Goal: Task Accomplishment & Management: Use online tool/utility

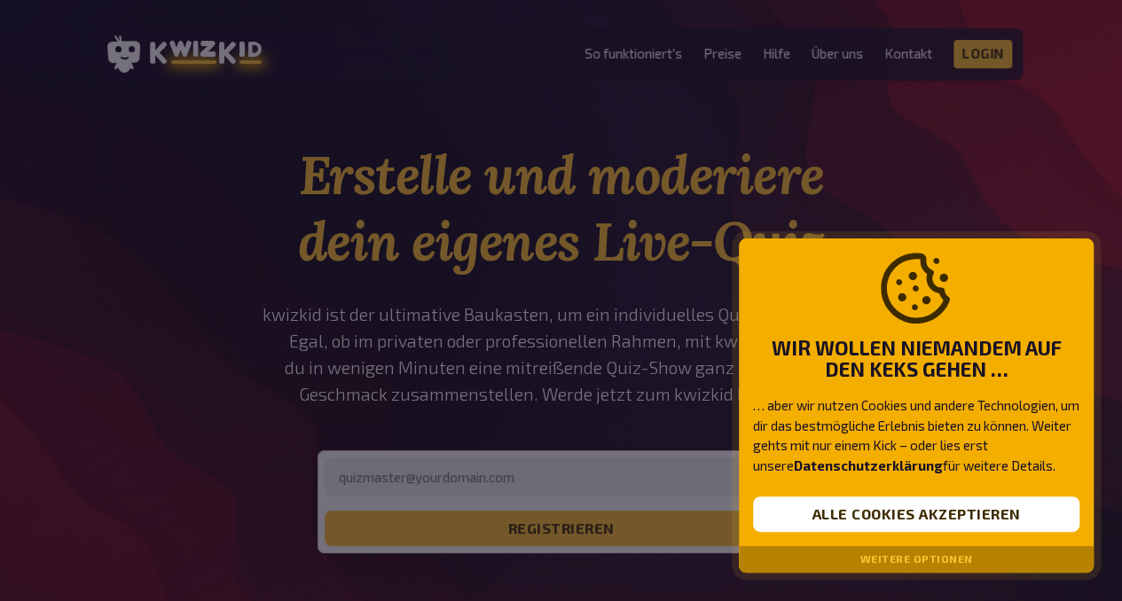
click at [806, 518] on button "Alle Cookies akzeptieren" at bounding box center [916, 514] width 326 height 35
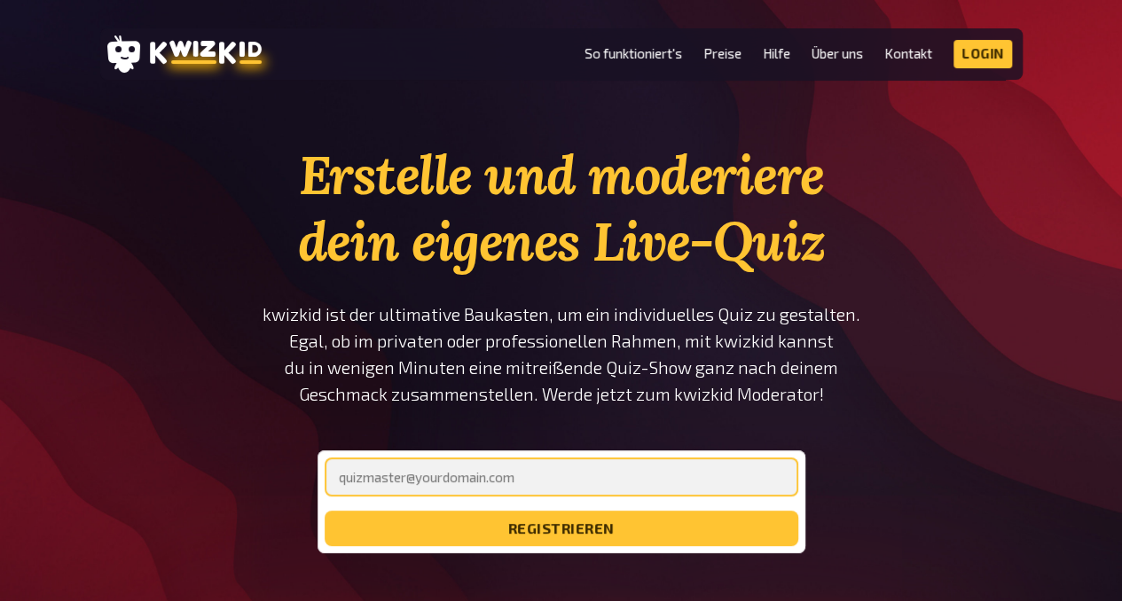
click at [501, 475] on input "email" at bounding box center [562, 477] width 474 height 39
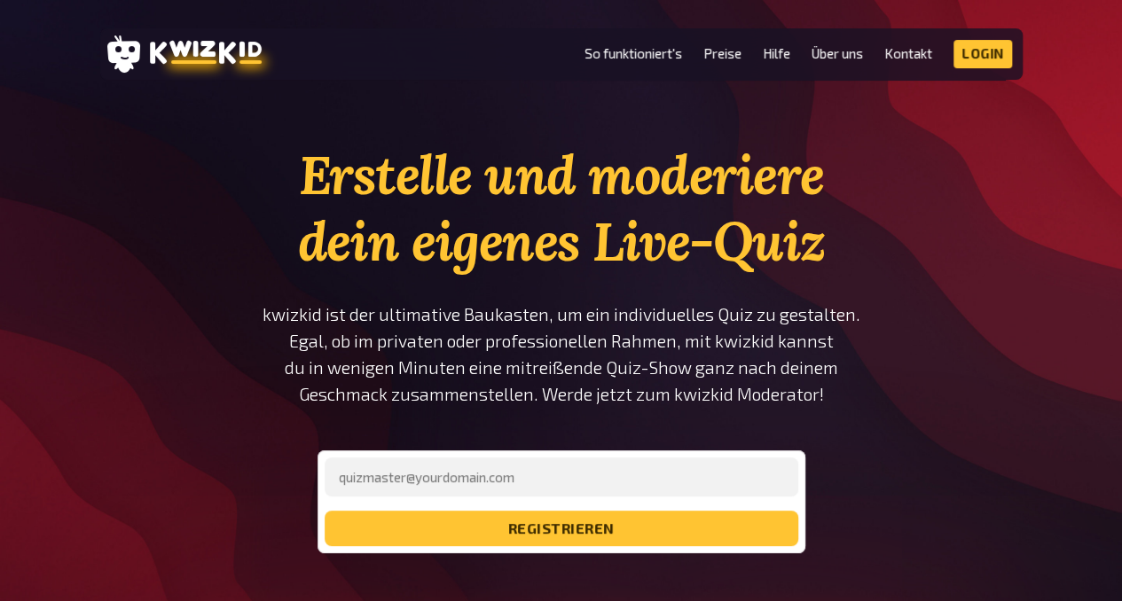
click at [789, 306] on p "kwizkid ist der ultimative Baukasten, um ein individuelles Quiz zu gestalten. E…" at bounding box center [561, 354] width 599 height 106
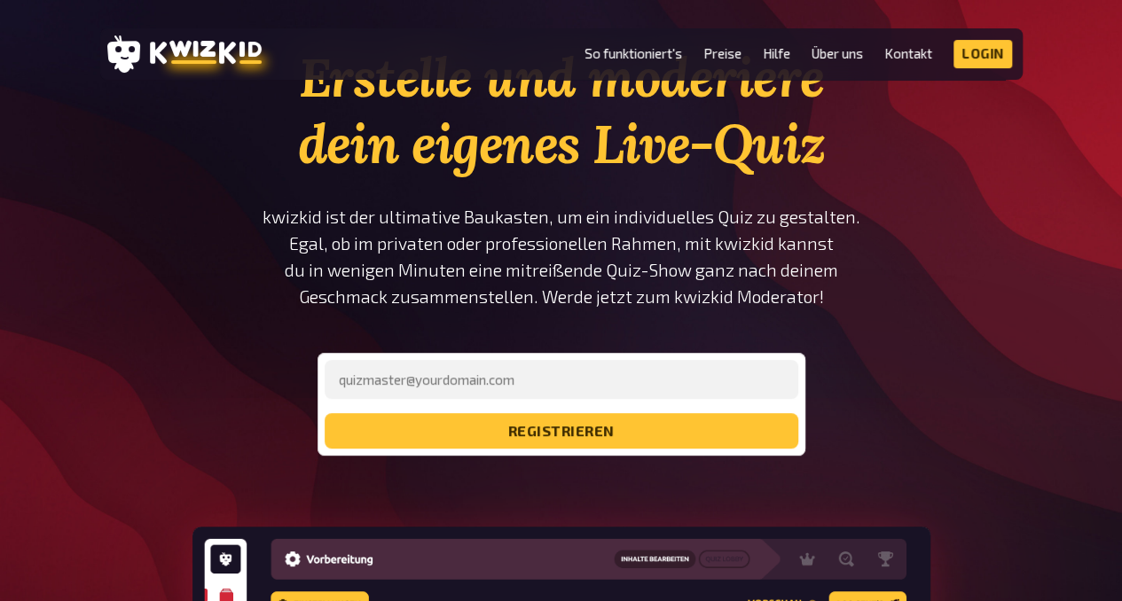
scroll to position [97, 0]
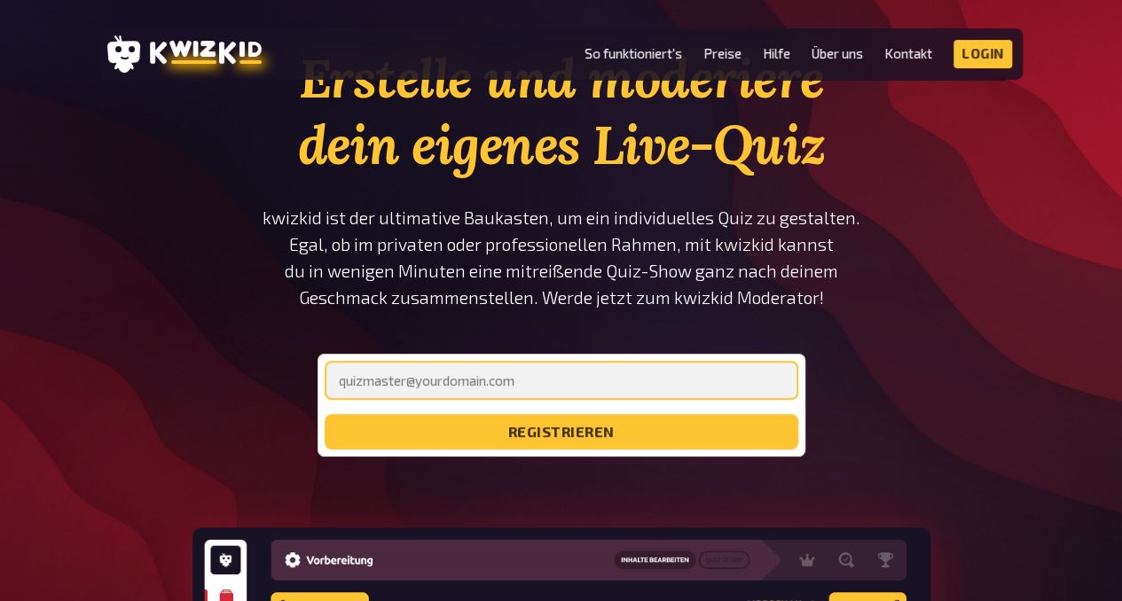
click at [568, 384] on input "email" at bounding box center [562, 380] width 474 height 39
type input "[EMAIL_ADDRESS][DOMAIN_NAME]"
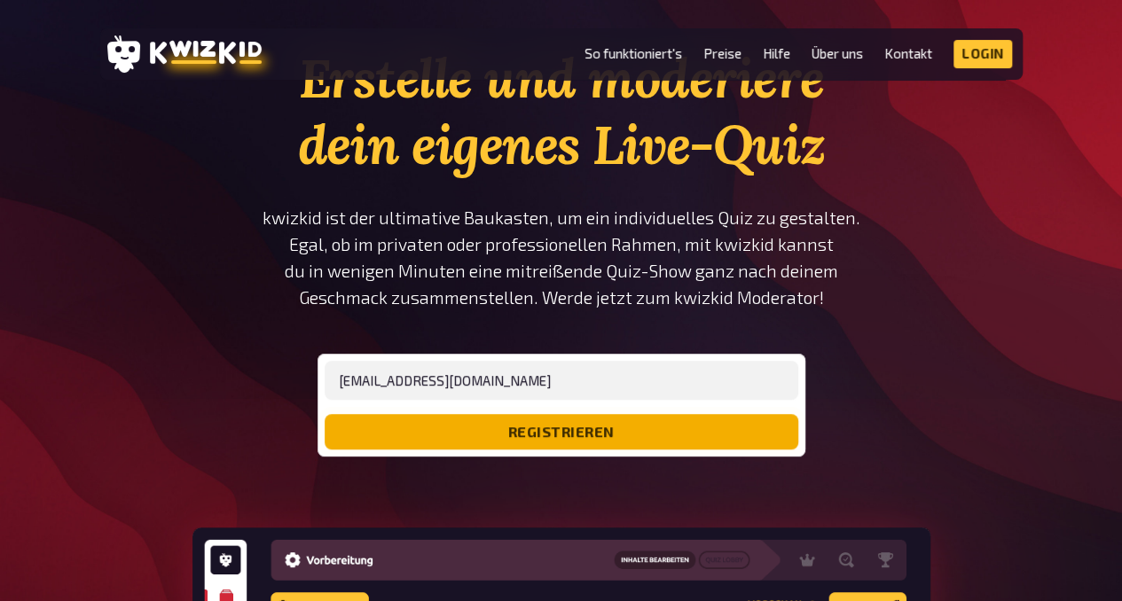
click at [533, 426] on button "registrieren" at bounding box center [562, 431] width 474 height 35
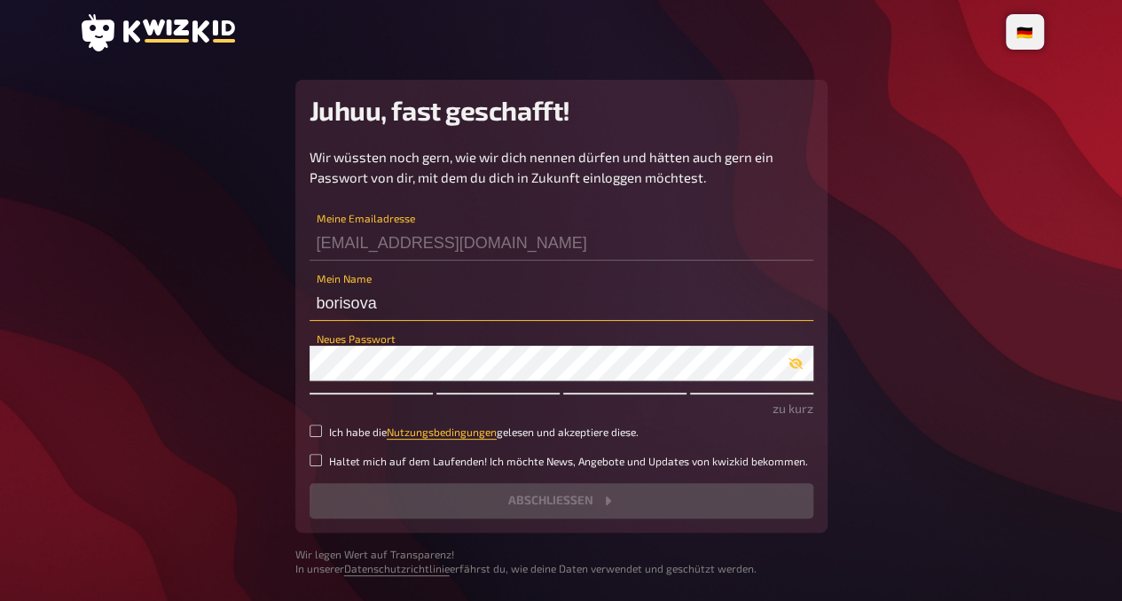
drag, startPoint x: 404, startPoint y: 304, endPoint x: 262, endPoint y: 301, distance: 142.8
click at [262, 301] on main "Juhuu, fast geschafft! Wir wüssten noch gern, wie wir dich nennen dürfen und hä…" at bounding box center [561, 328] width 965 height 497
type input "BOR"
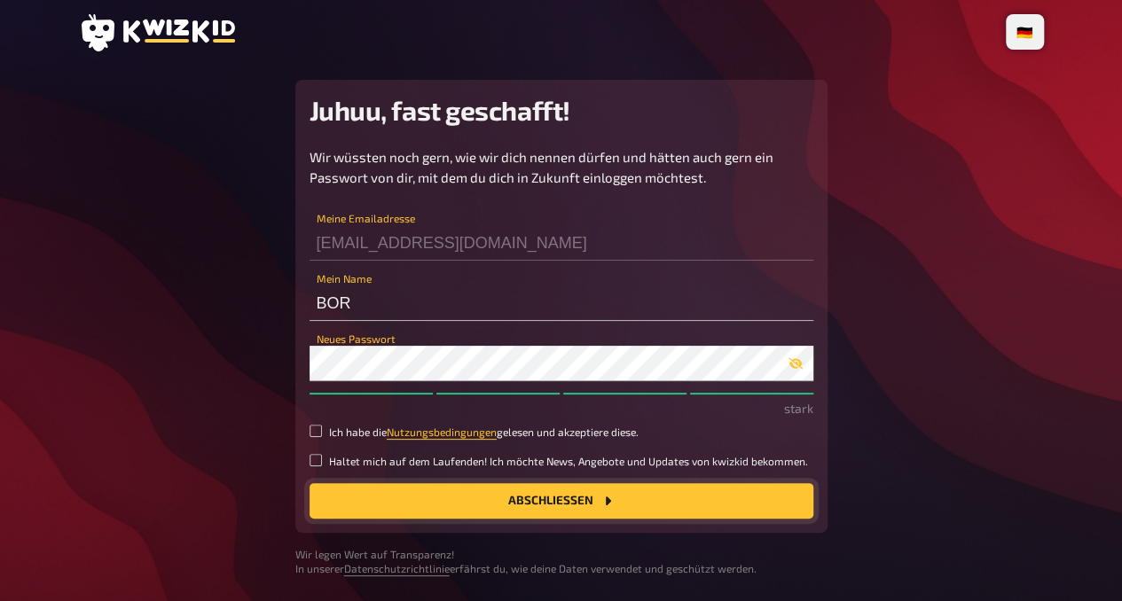
drag, startPoint x: 488, startPoint y: 481, endPoint x: 488, endPoint y: 492, distance: 11.5
click at [488, 492] on div "Wir wüssten noch gern, wie wir dich nennen dürfen und hätten auch gern ein Pass…" at bounding box center [561, 333] width 504 height 372
click at [488, 492] on button "Abschließen" at bounding box center [561, 500] width 504 height 35
click at [321, 433] on input "Ich habe die Nutzungsbedingungen gelesen und akzeptiere diese." at bounding box center [315, 431] width 12 height 12
checkbox input "true"
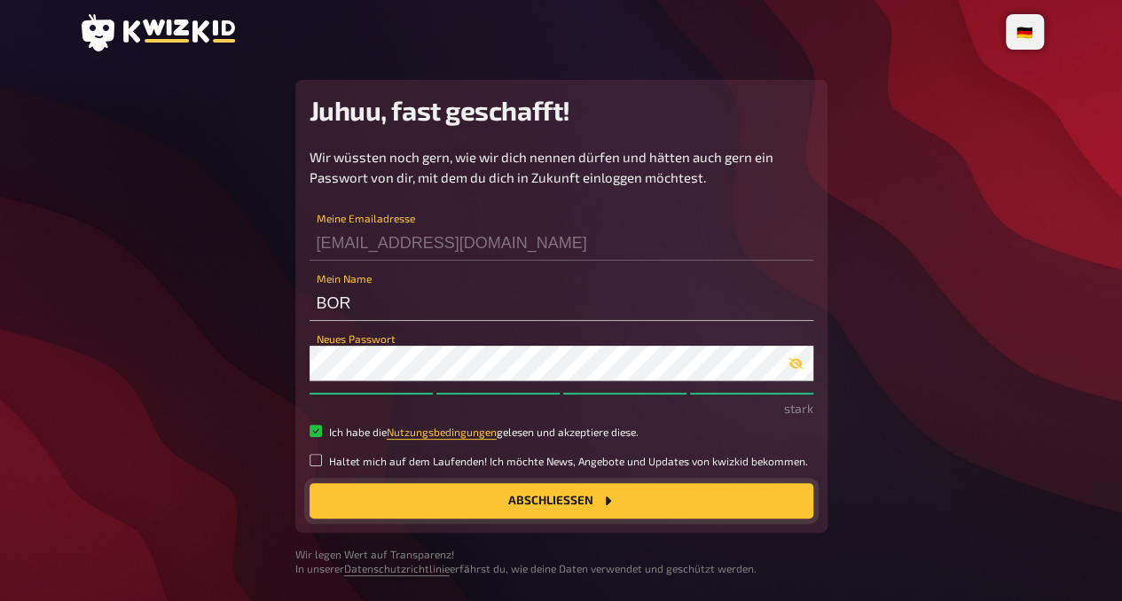
click at [366, 492] on button "Abschließen" at bounding box center [561, 500] width 504 height 35
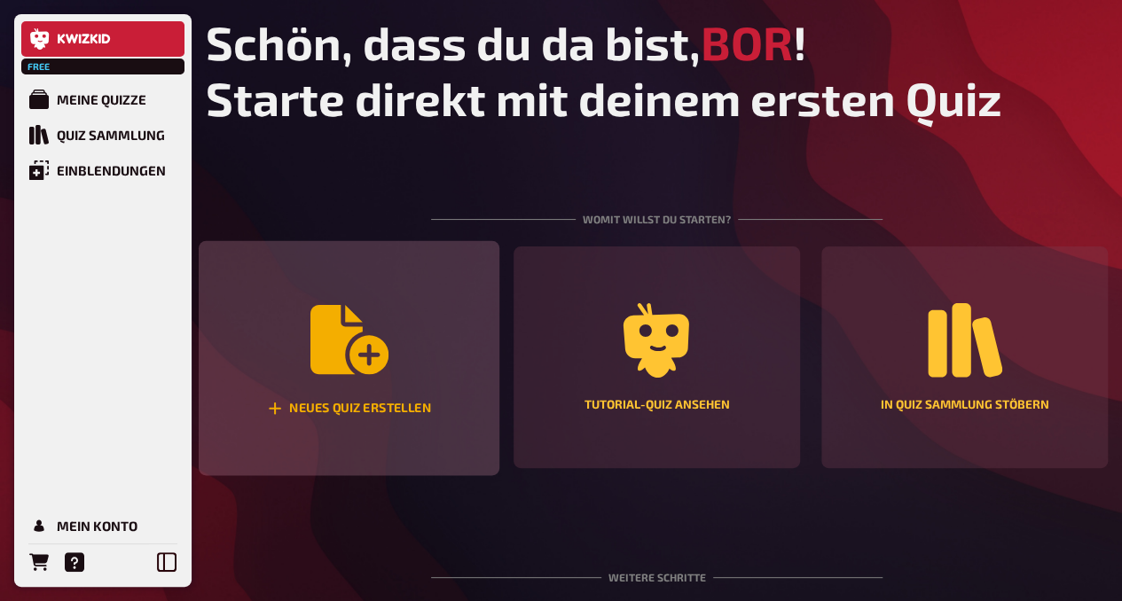
click at [388, 317] on div "Neues Quiz erstellen" at bounding box center [349, 358] width 301 height 235
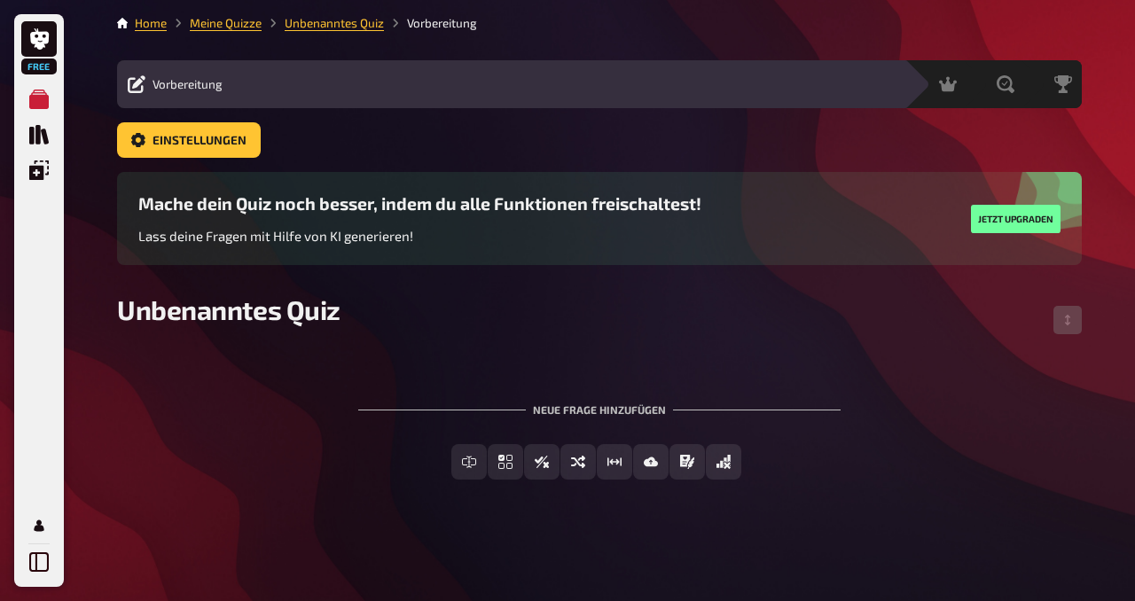
click at [568, 413] on div "Neue Frage hinzufügen" at bounding box center [599, 402] width 482 height 55
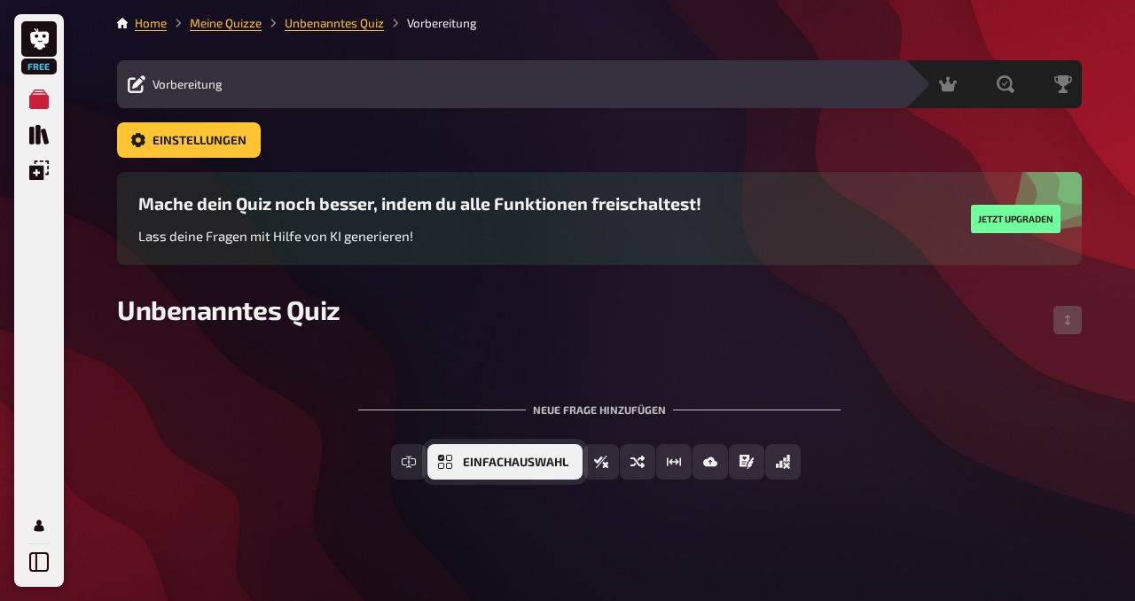
click at [457, 464] on button "Einfachauswahl" at bounding box center [504, 461] width 155 height 35
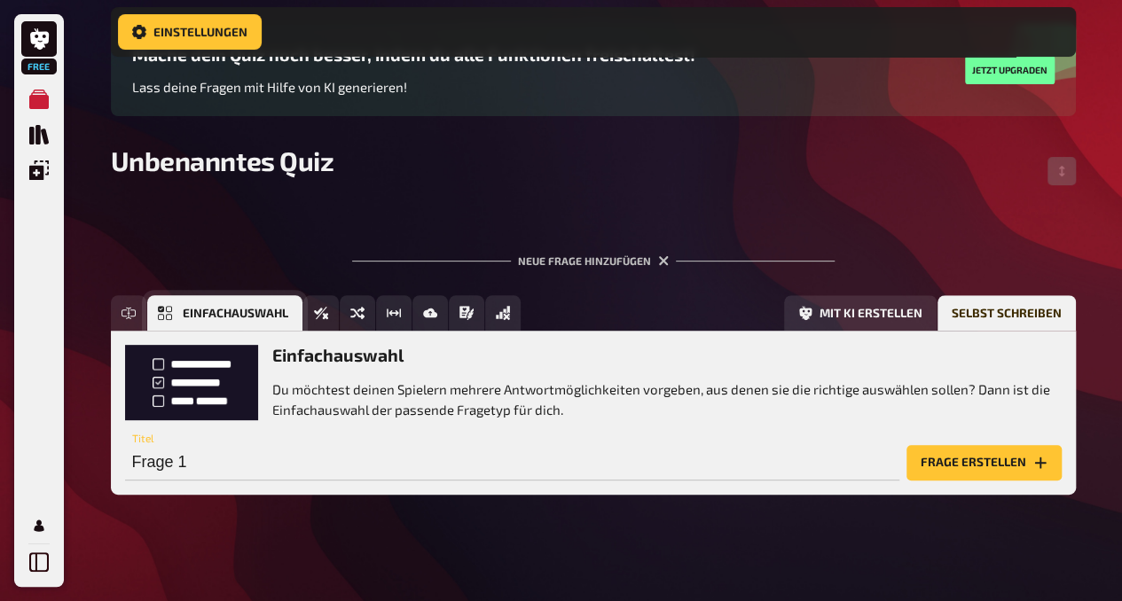
scroll to position [170, 0]
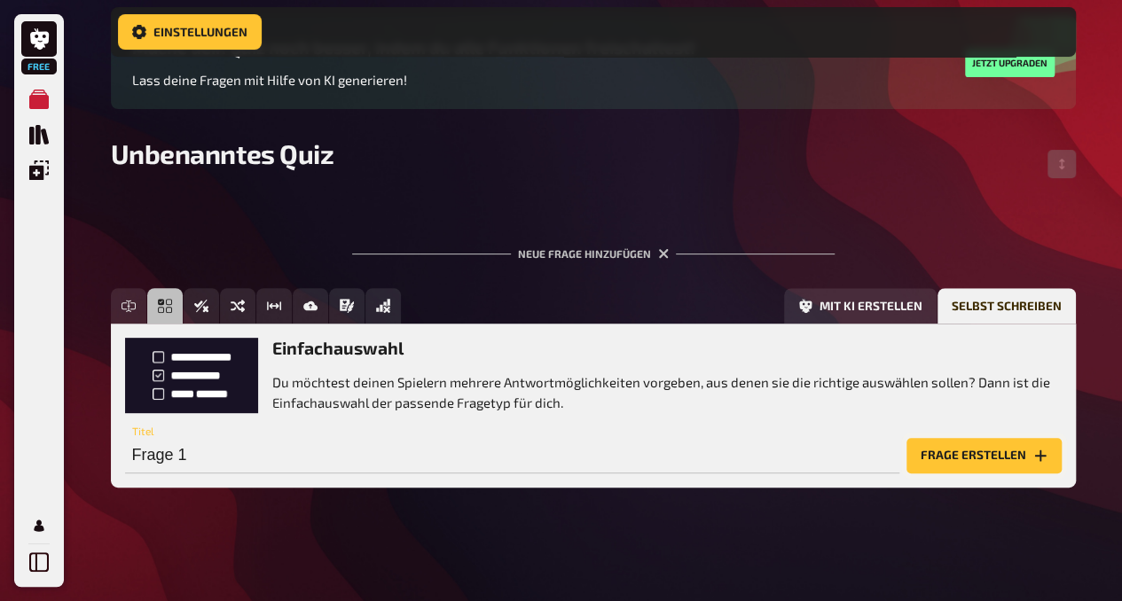
click at [951, 458] on button "Frage erstellen" at bounding box center [983, 455] width 155 height 35
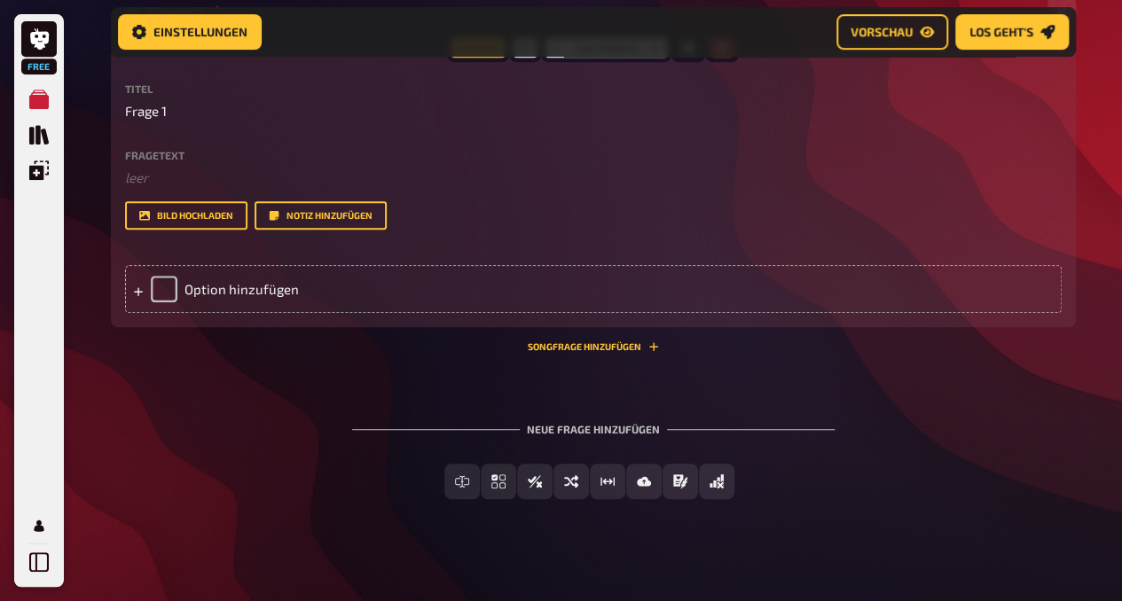
scroll to position [369, 0]
click at [621, 347] on button "Songfrage hinzufügen" at bounding box center [593, 347] width 131 height 11
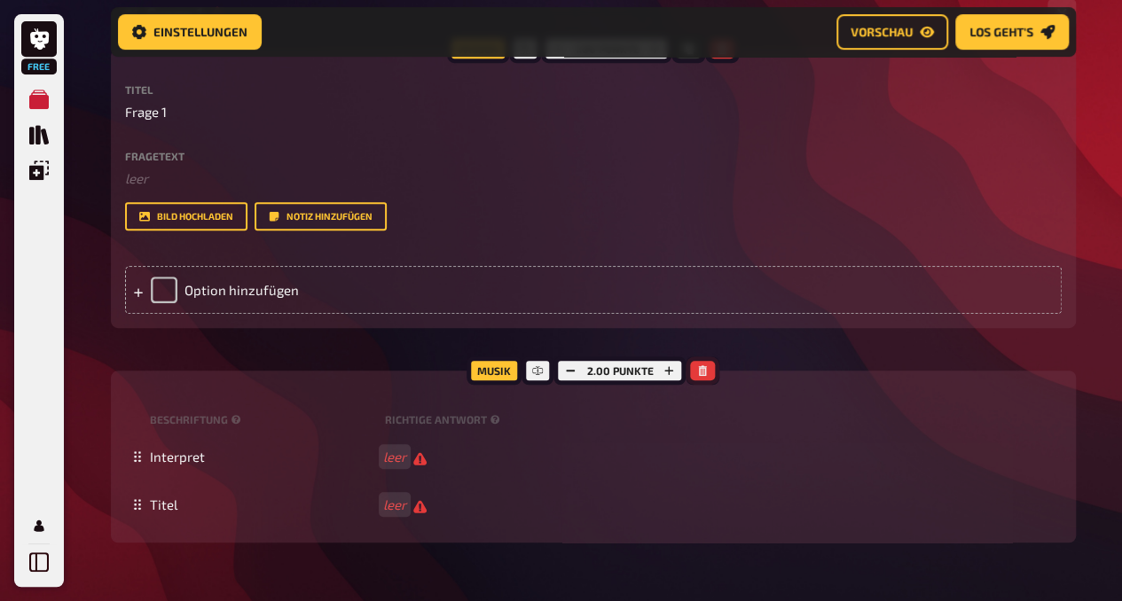
click at [699, 367] on icon "button" at bounding box center [703, 370] width 8 height 11
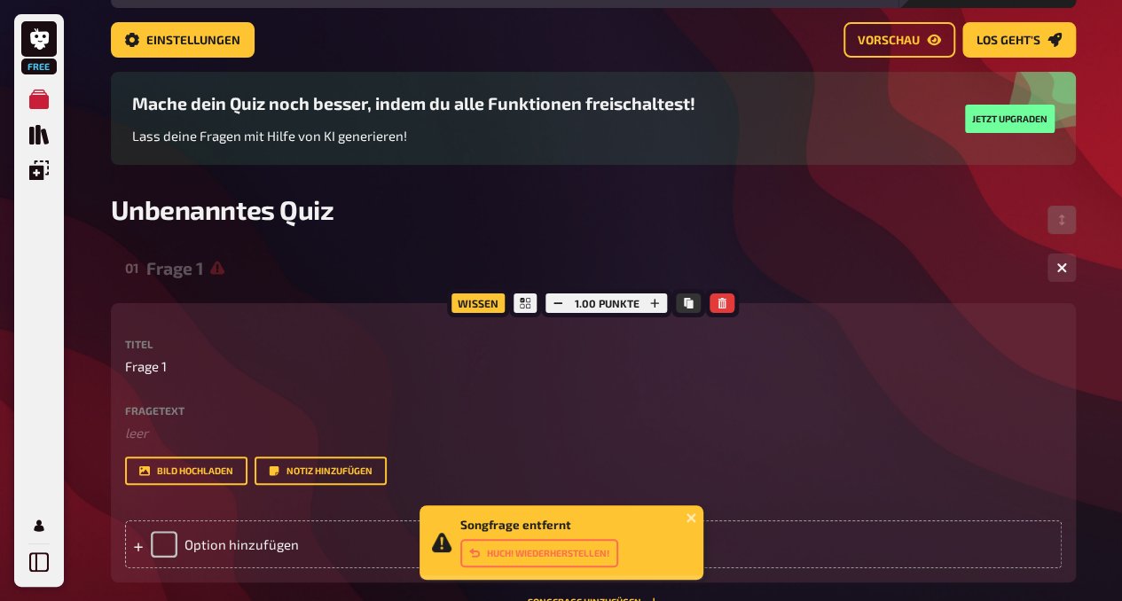
scroll to position [98, 0]
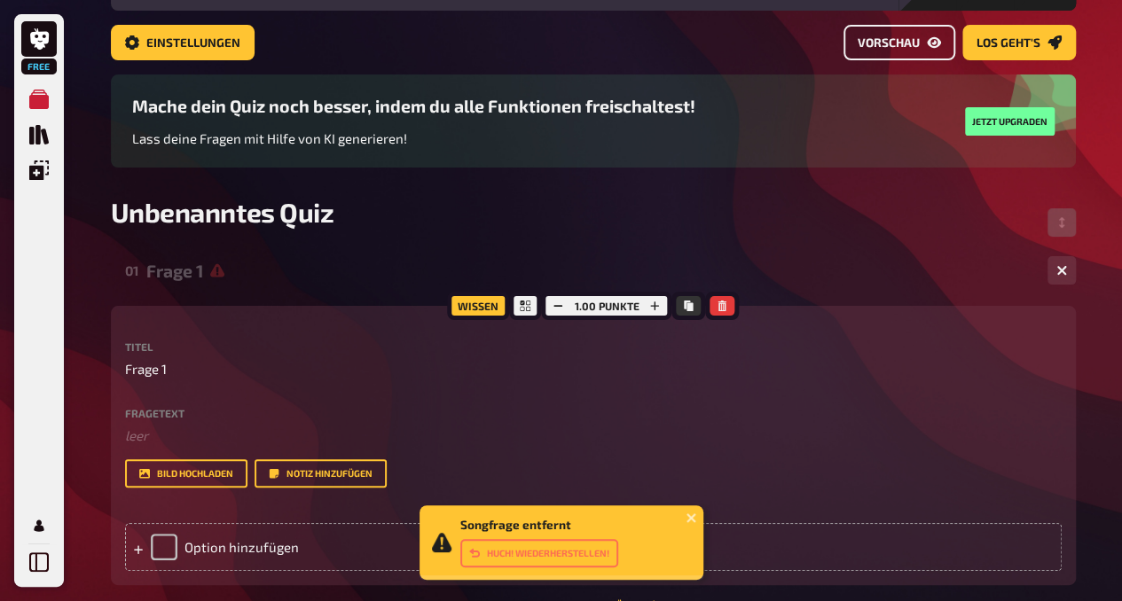
click at [897, 41] on span "Vorschau" at bounding box center [888, 43] width 62 height 12
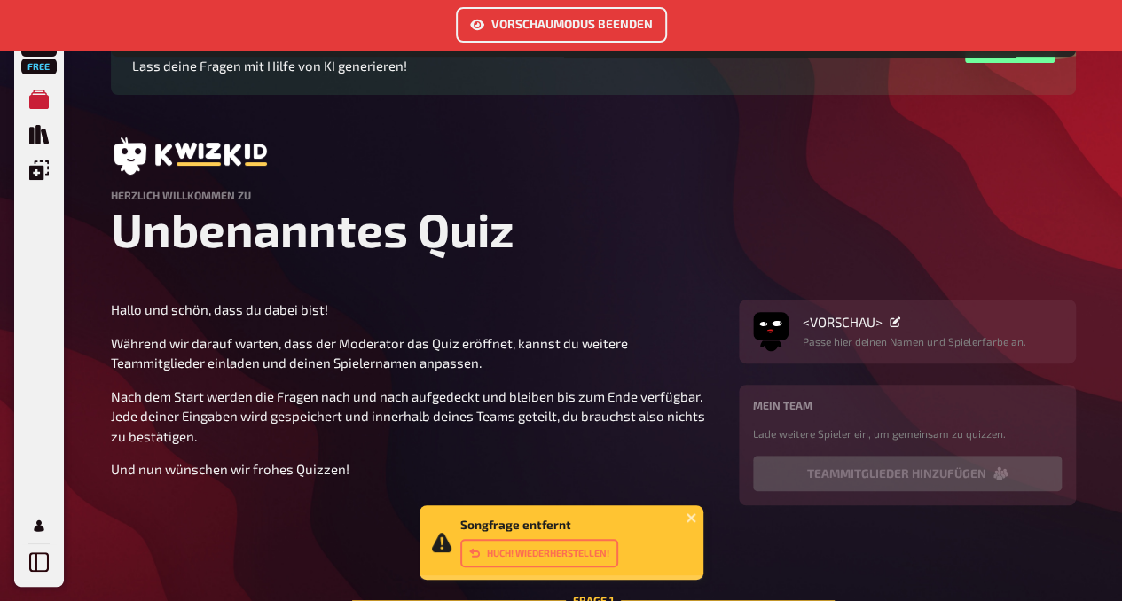
scroll to position [261, 0]
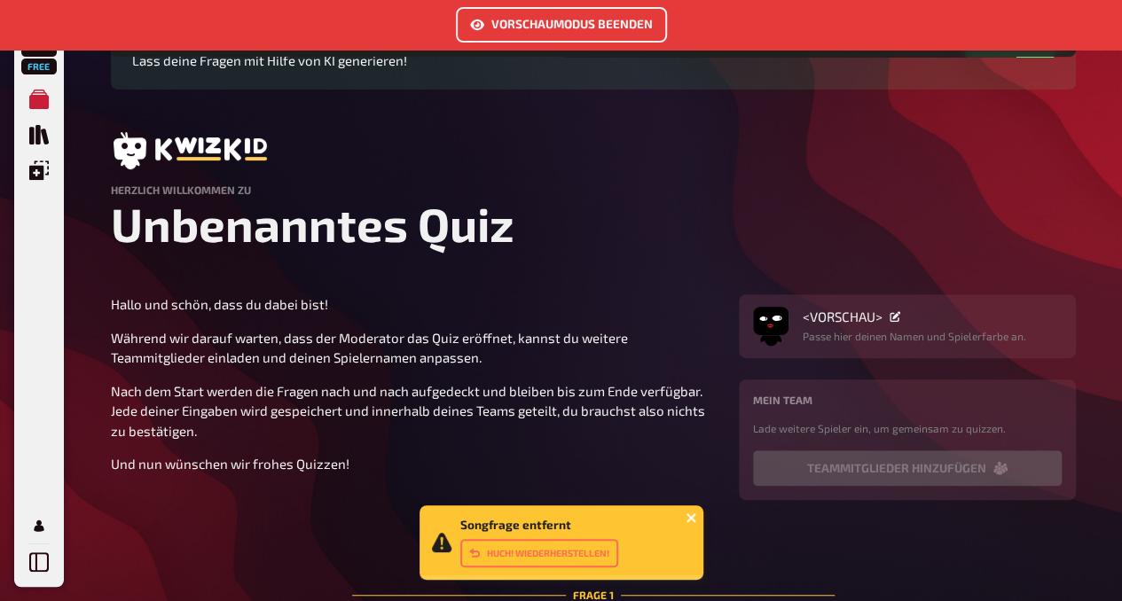
click at [694, 519] on icon "close" at bounding box center [691, 518] width 12 height 14
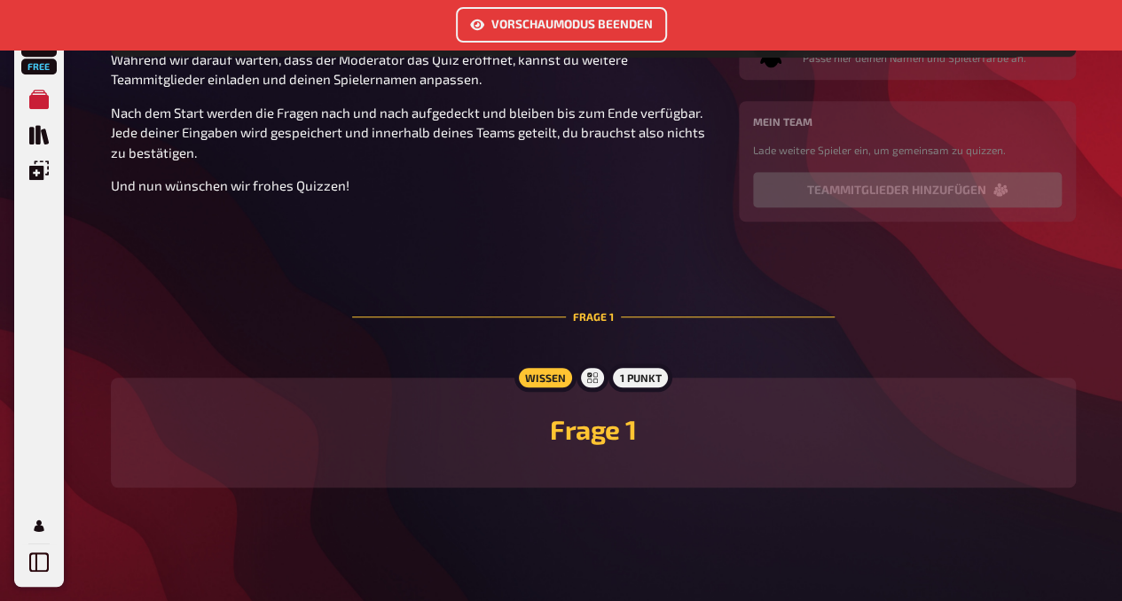
scroll to position [0, 0]
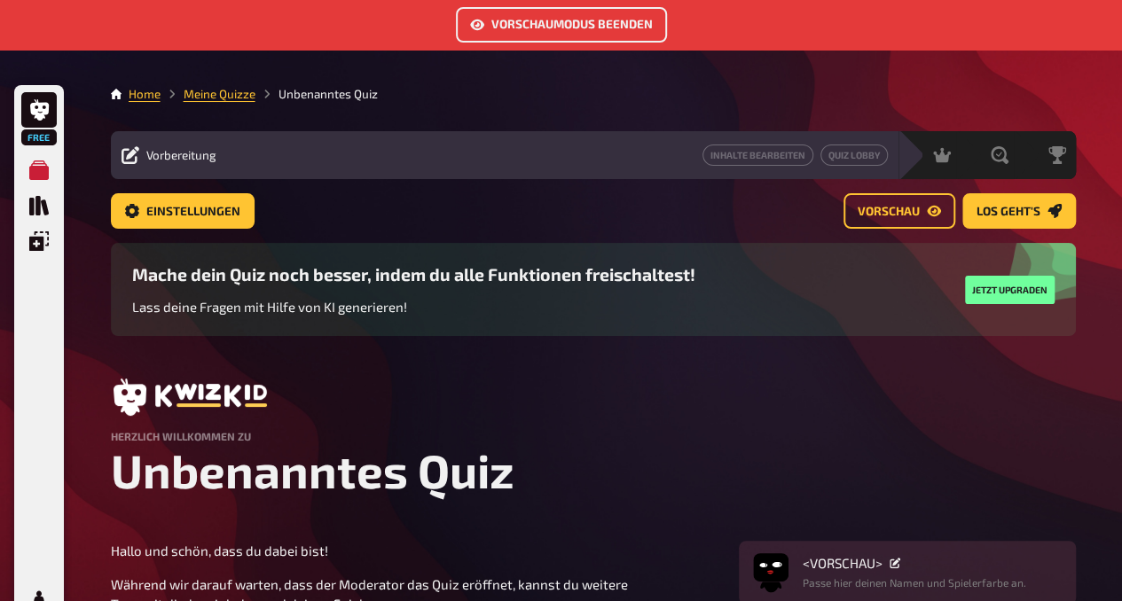
click at [241, 166] on div "Inhalte Bearbeiten Quiz Lobby" at bounding box center [557, 155] width 661 height 21
click at [607, 20] on button "Vorschaumodus beenden" at bounding box center [561, 24] width 211 height 35
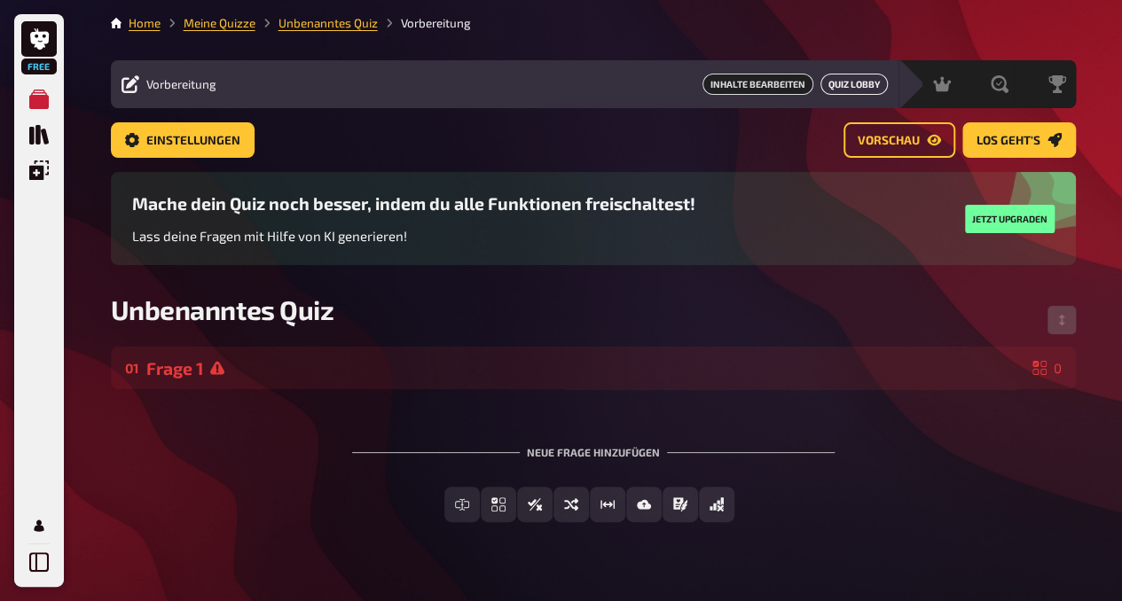
click at [858, 88] on button "Quiz Lobby" at bounding box center [853, 84] width 67 height 21
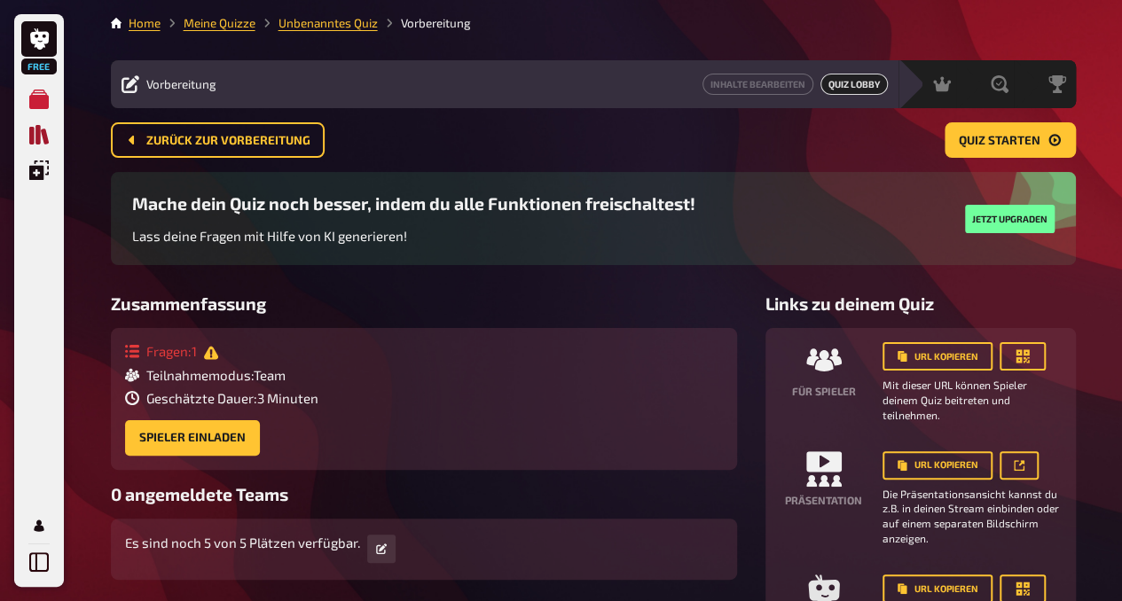
click at [39, 139] on icon "Quiz Sammlung" at bounding box center [39, 135] width 20 height 20
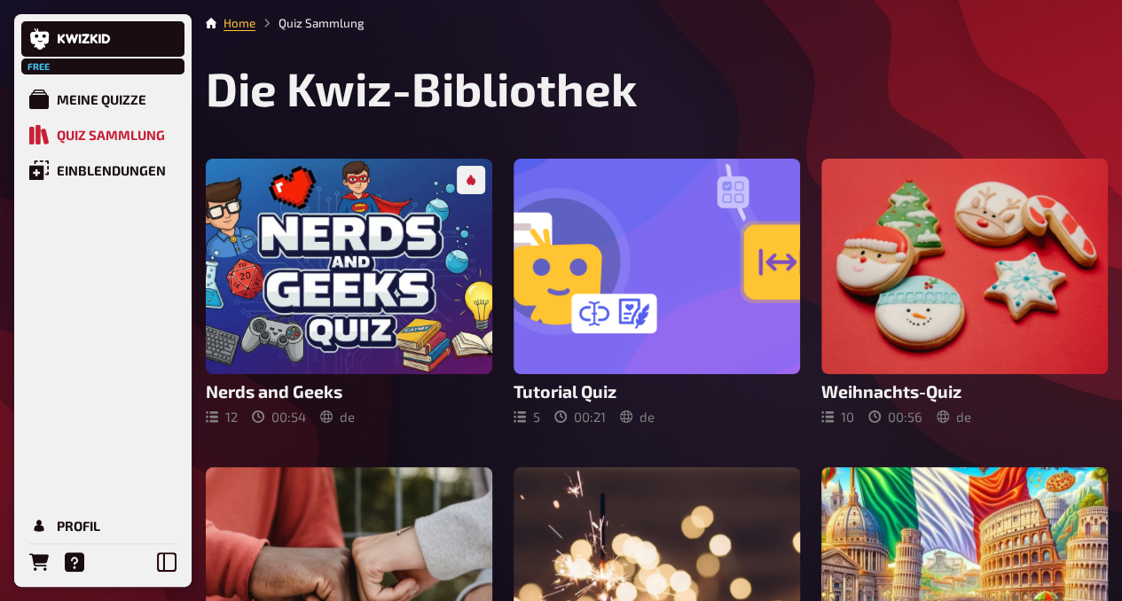
click at [623, 107] on h1 "Die Kwiz-Bibliothek" at bounding box center [657, 88] width 902 height 56
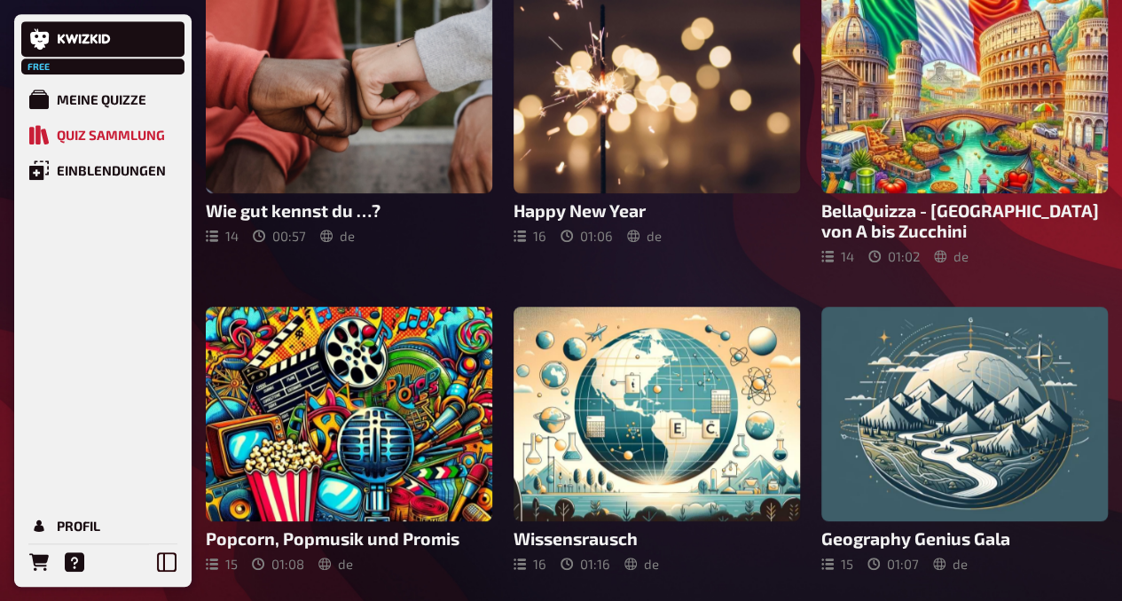
scroll to position [489, 0]
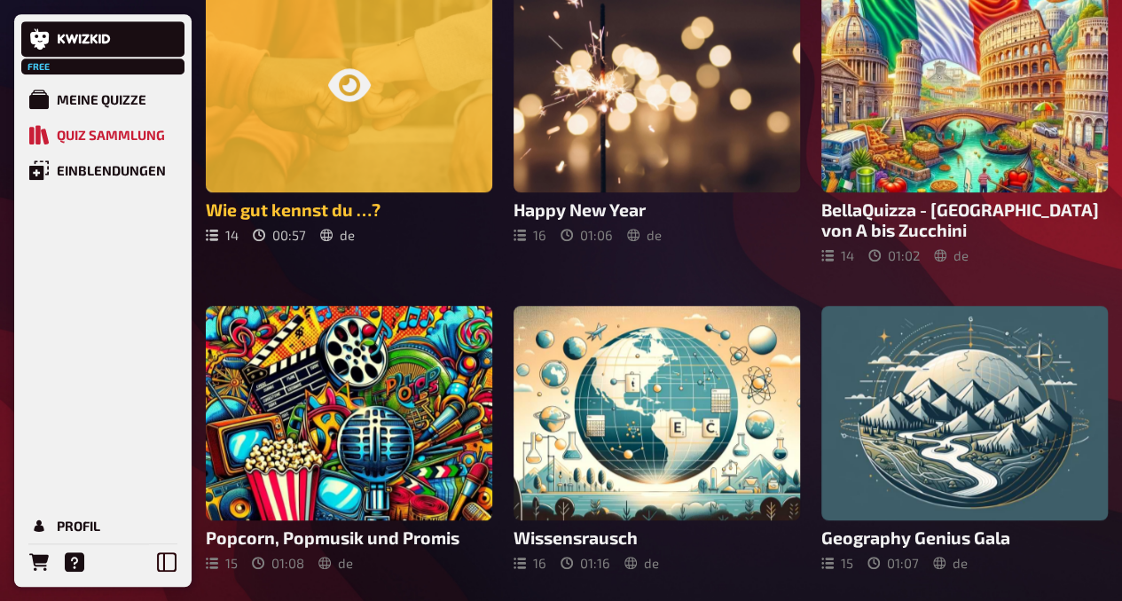
click at [365, 116] on div at bounding box center [349, 85] width 286 height 215
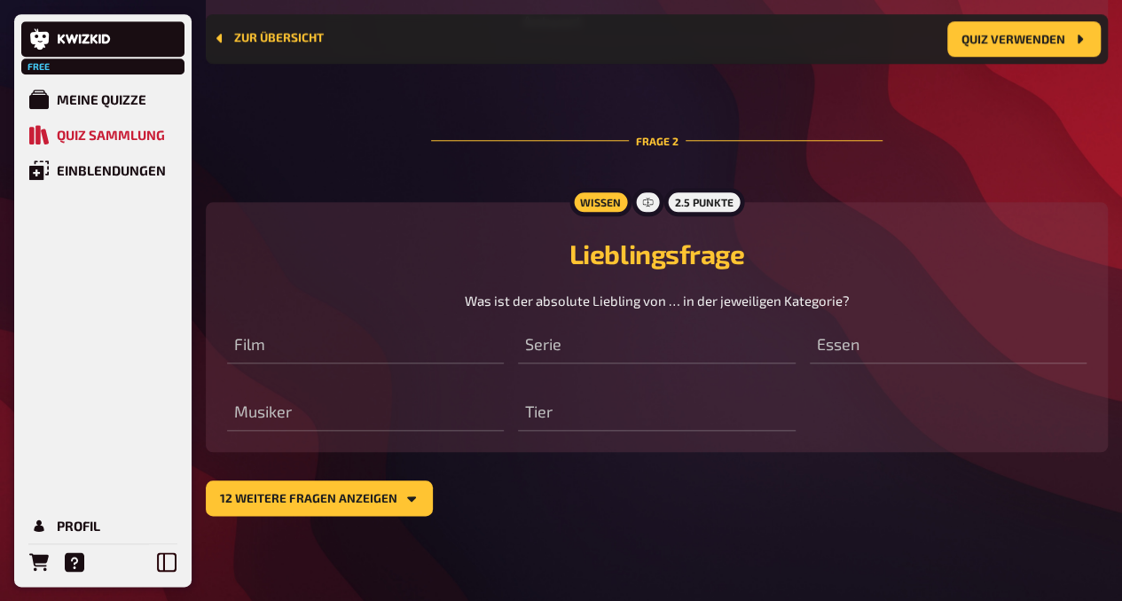
scroll to position [802, 0]
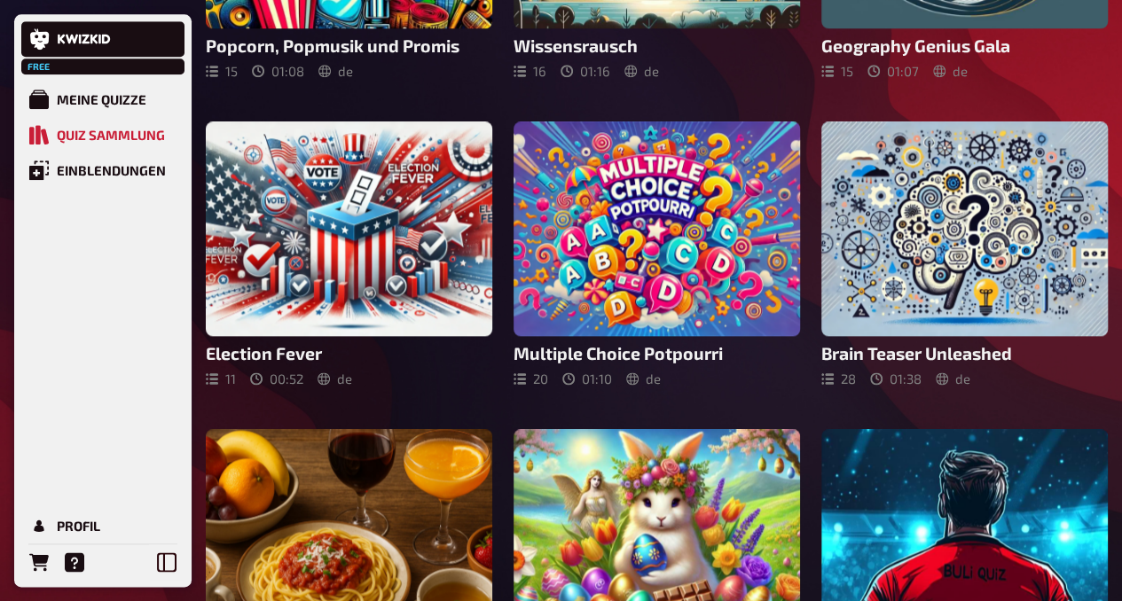
scroll to position [1472, 0]
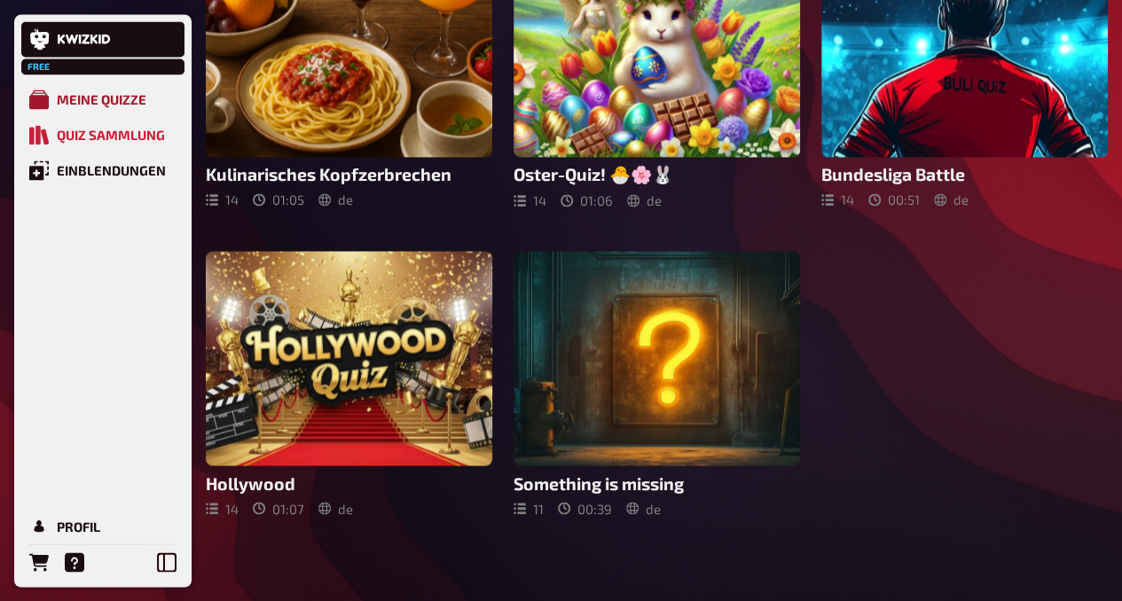
click at [138, 97] on div "Meine Quizze" at bounding box center [102, 99] width 90 height 16
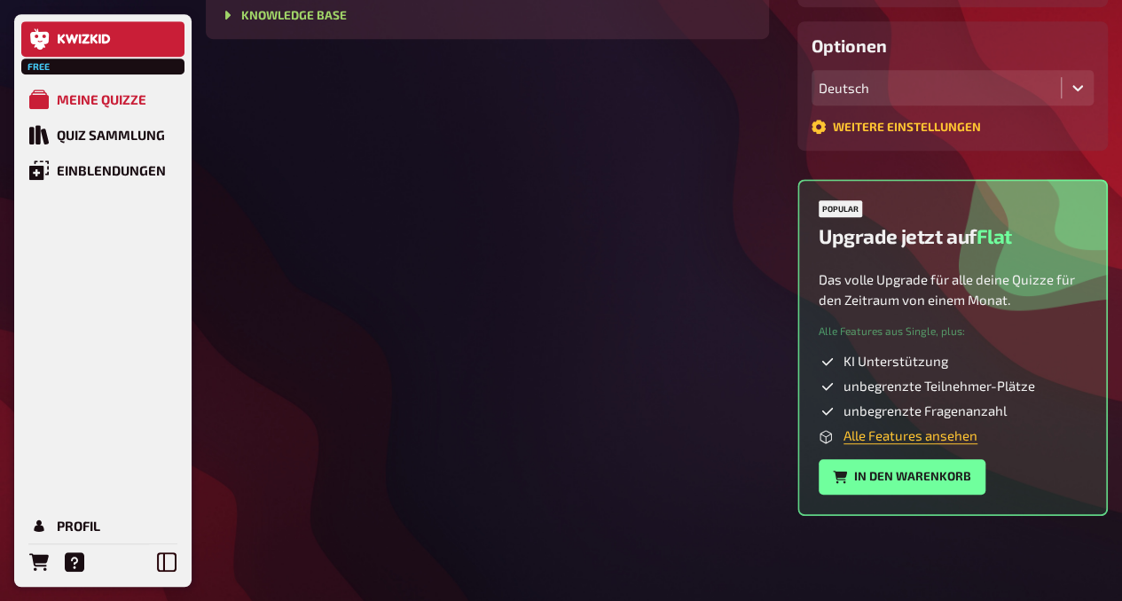
click at [60, 29] on link at bounding box center [102, 38] width 163 height 35
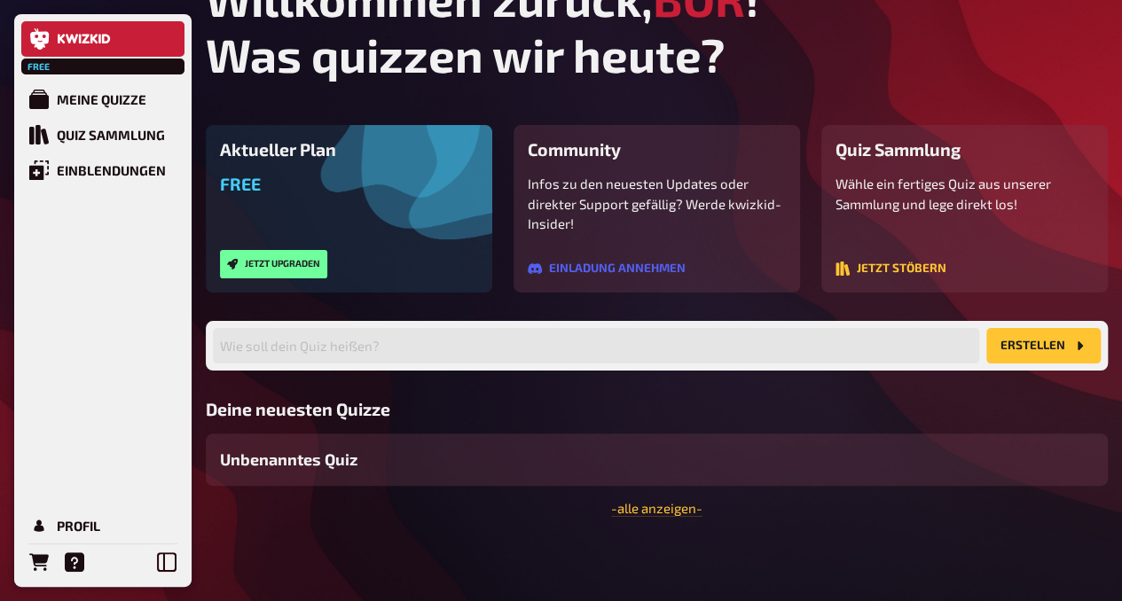
scroll to position [43, 0]
click at [887, 268] on button "Jetzt stöbern" at bounding box center [890, 269] width 111 height 14
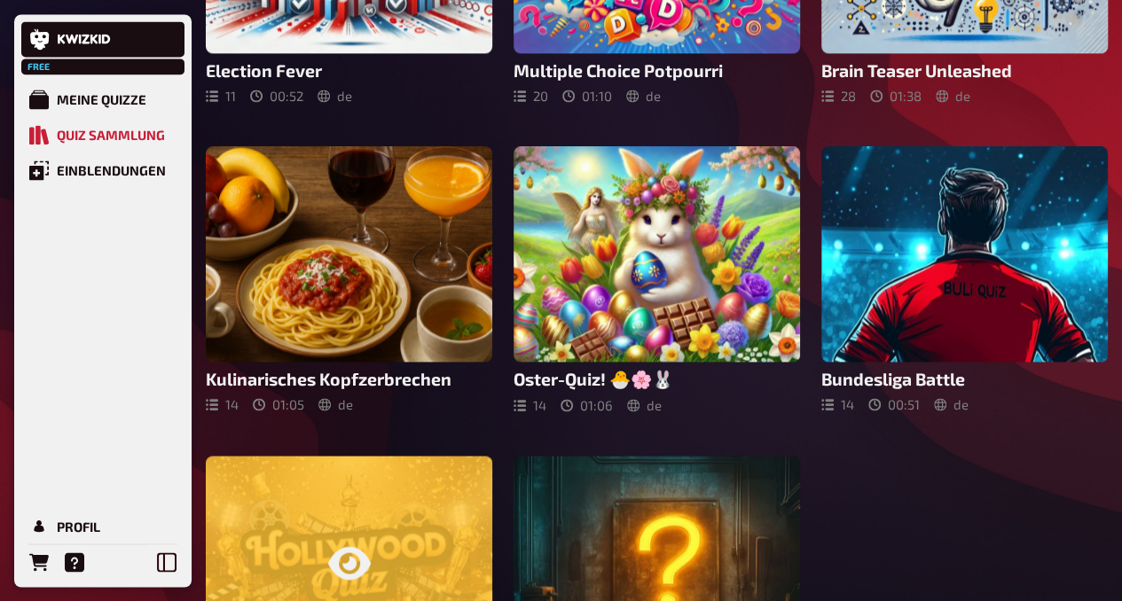
scroll to position [1259, 0]
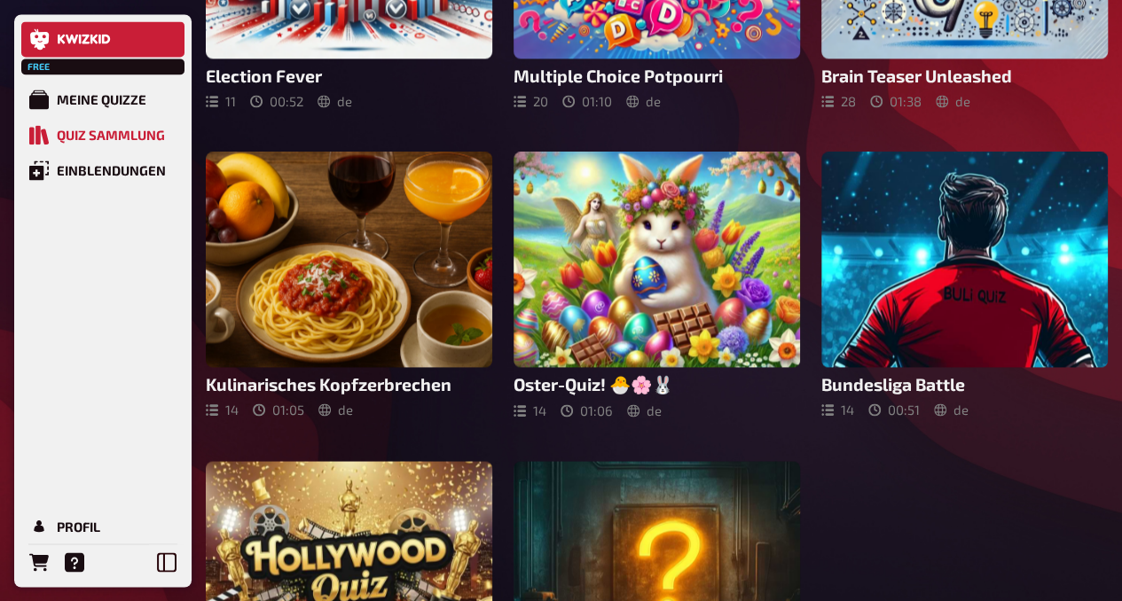
click at [150, 43] on link at bounding box center [102, 38] width 163 height 35
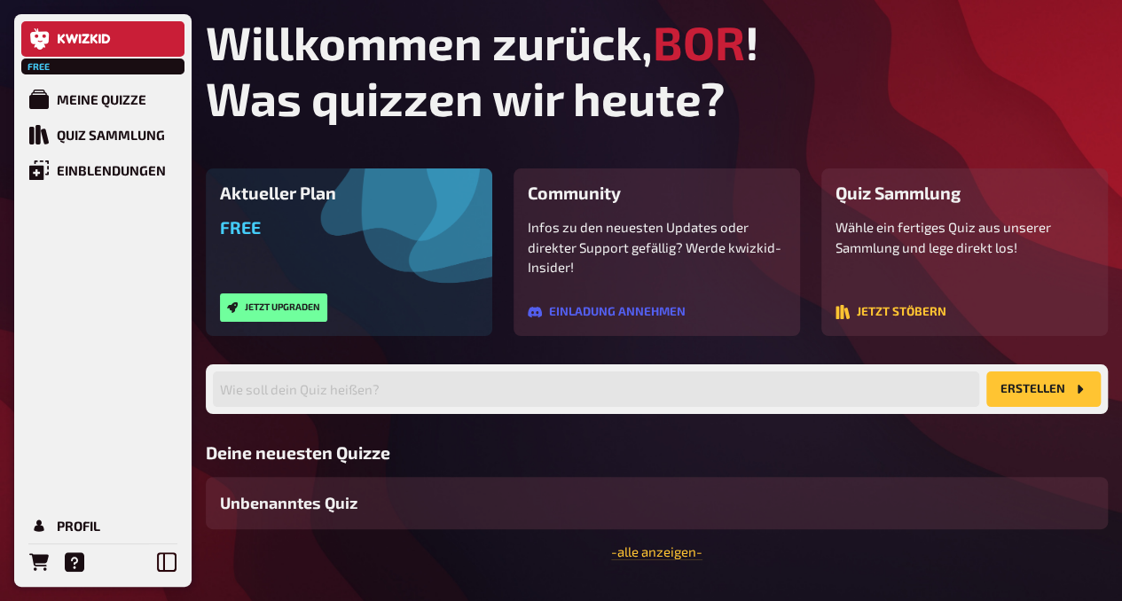
click at [882, 245] on p "Wähle ein fertiges Quiz aus unserer Sammlung und lege direkt los!" at bounding box center [964, 237] width 258 height 40
click at [894, 316] on button "Jetzt stöbern" at bounding box center [890, 312] width 111 height 14
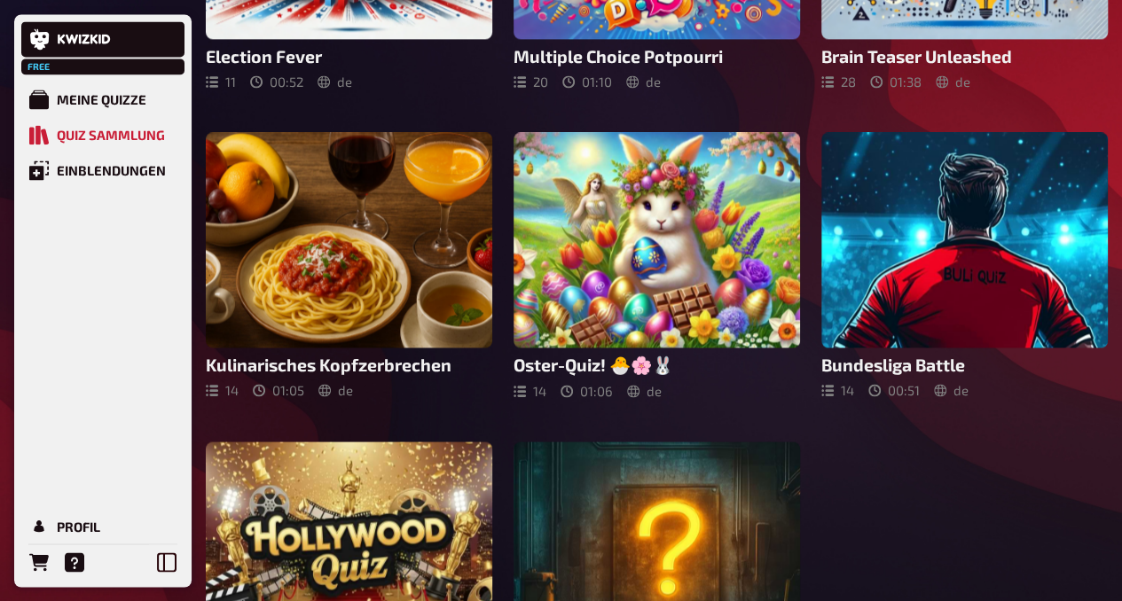
scroll to position [1472, 0]
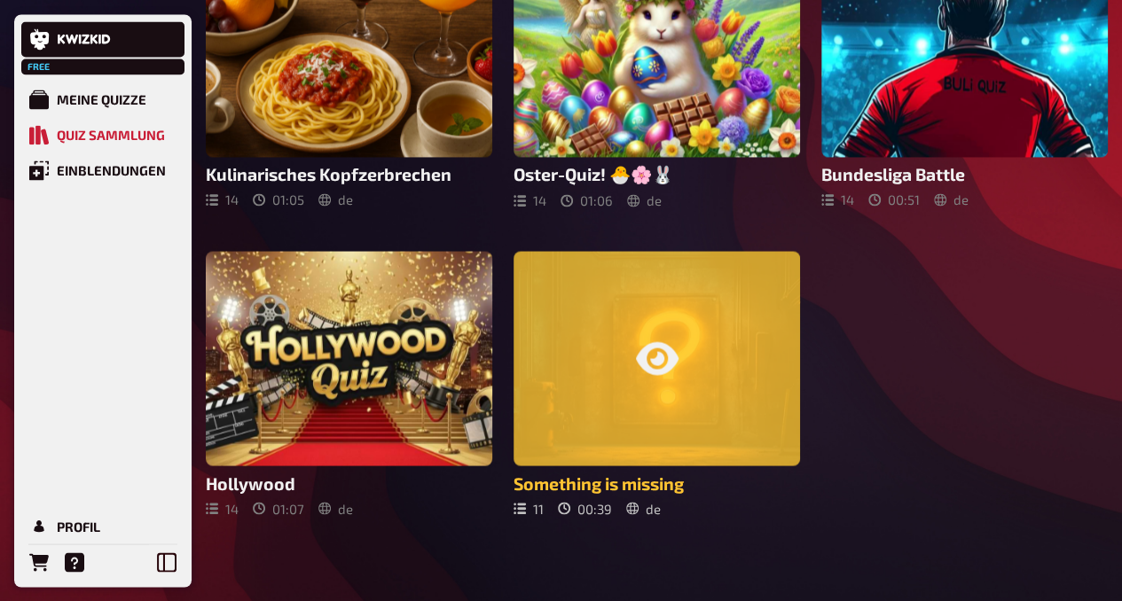
click at [626, 400] on div at bounding box center [656, 358] width 286 height 215
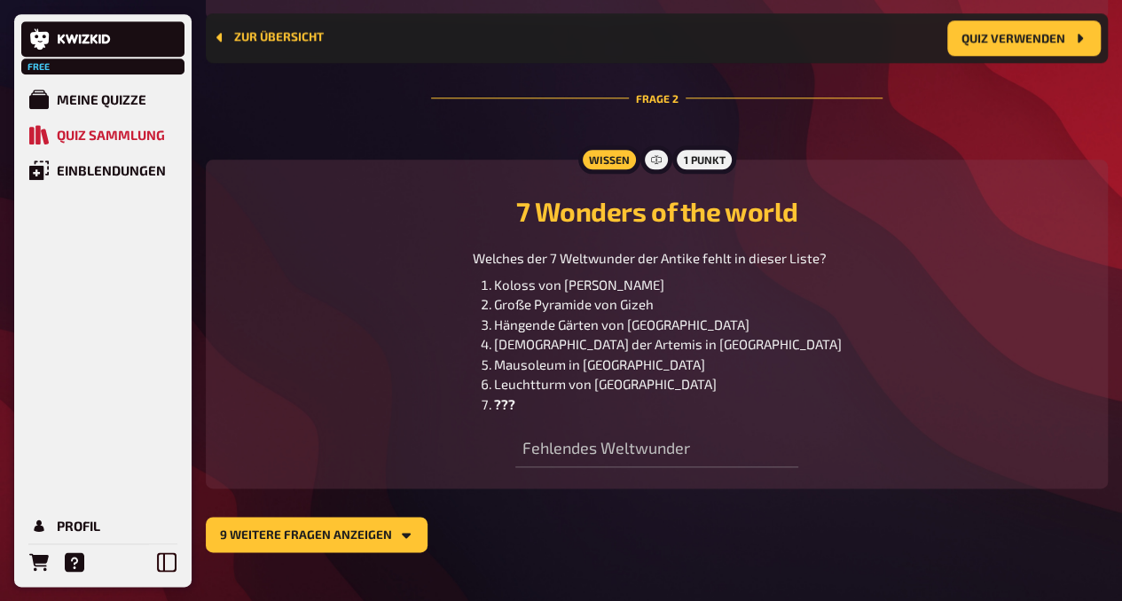
scroll to position [986, 0]
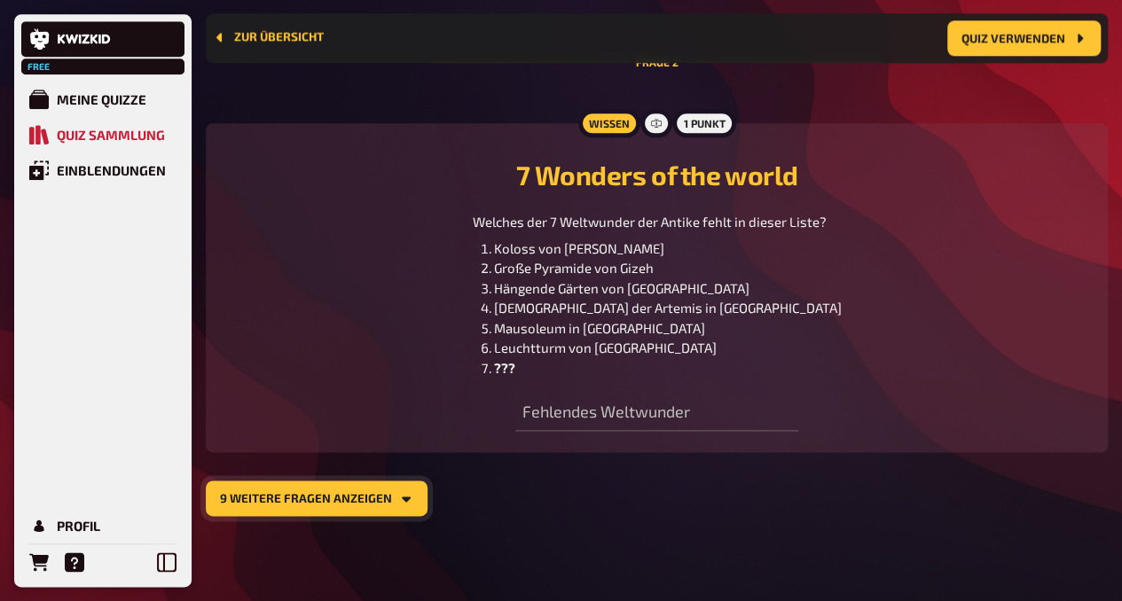
click at [399, 491] on icon "9 weitere Fragen anzeigen" at bounding box center [406, 498] width 14 height 14
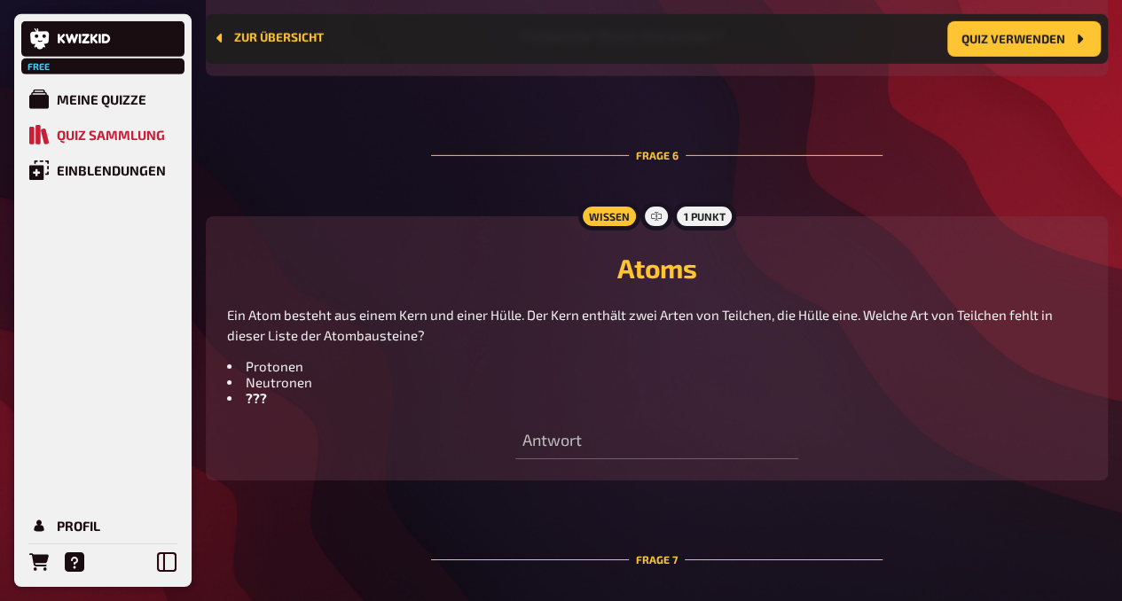
scroll to position [2891, 0]
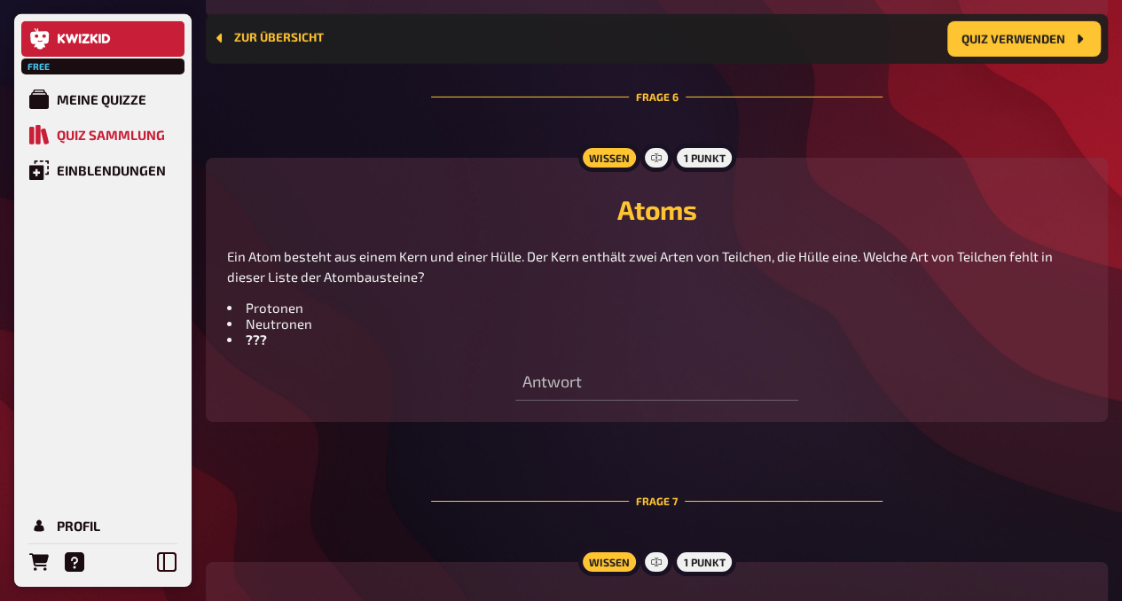
click at [129, 34] on link at bounding box center [102, 38] width 163 height 35
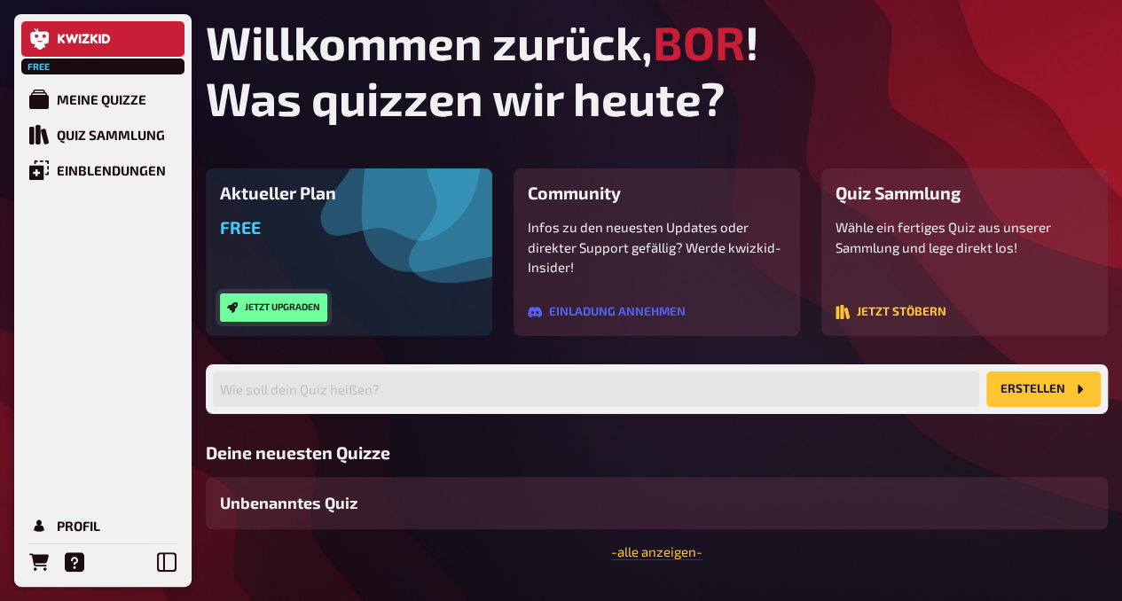
click at [294, 295] on button "Jetzt upgraden" at bounding box center [273, 308] width 107 height 28
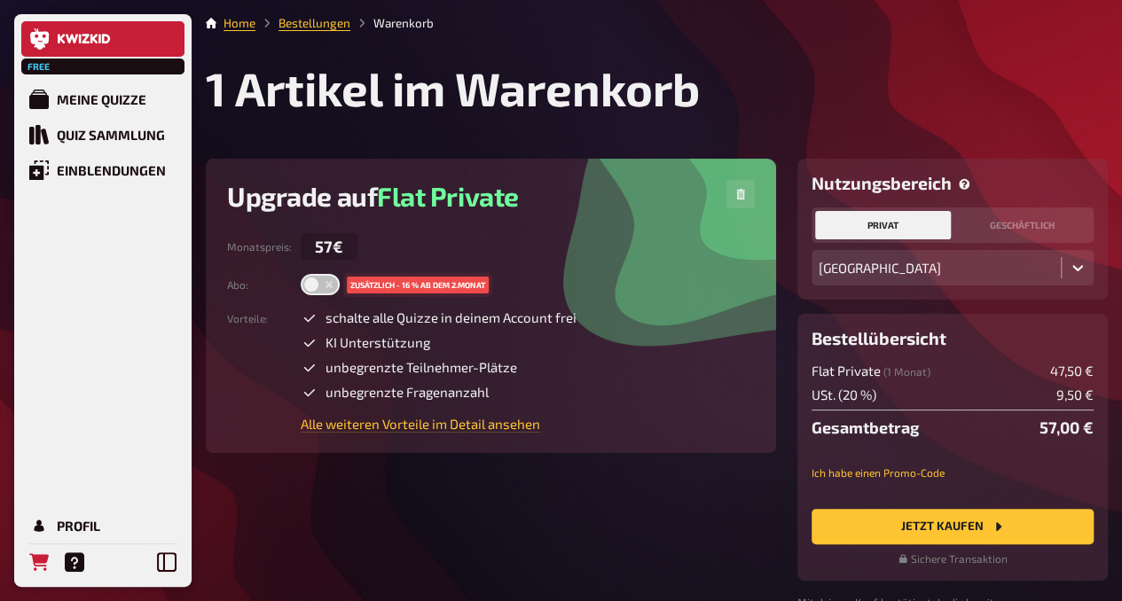
click at [112, 40] on link at bounding box center [102, 38] width 163 height 35
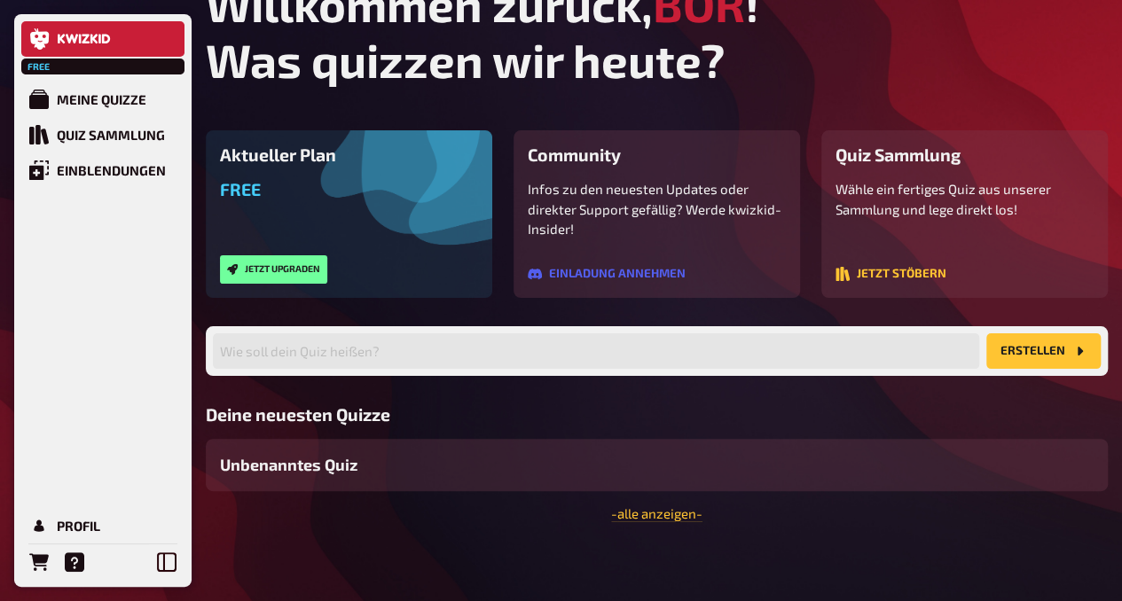
scroll to position [44, 0]
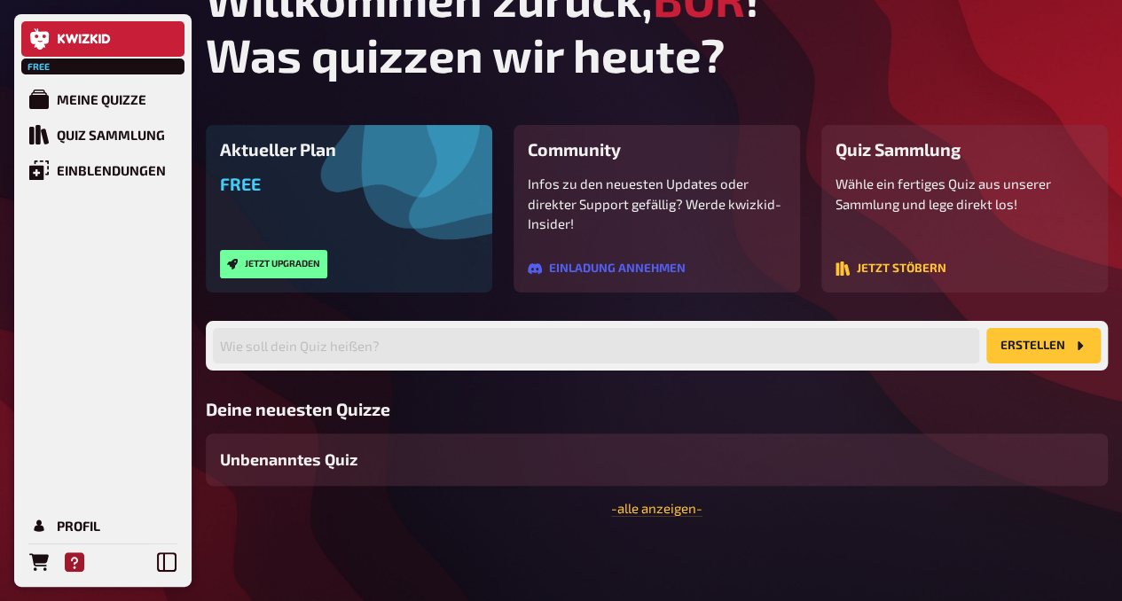
click at [72, 568] on icon "Hilfe" at bounding box center [75, 562] width 20 height 20
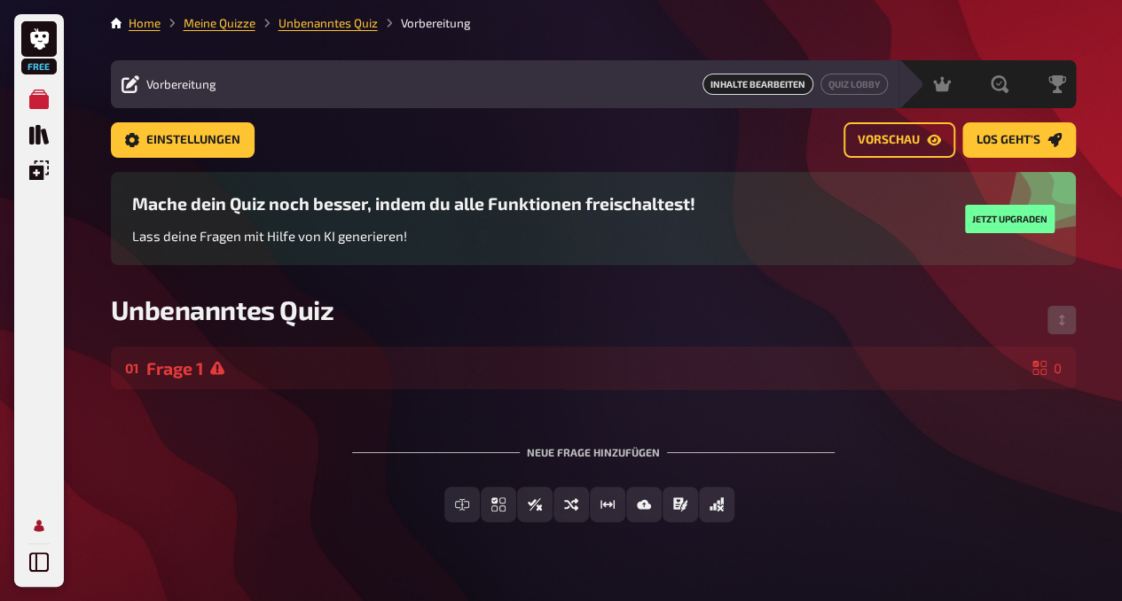
click at [48, 540] on link "Mein Konto" at bounding box center [38, 525] width 35 height 35
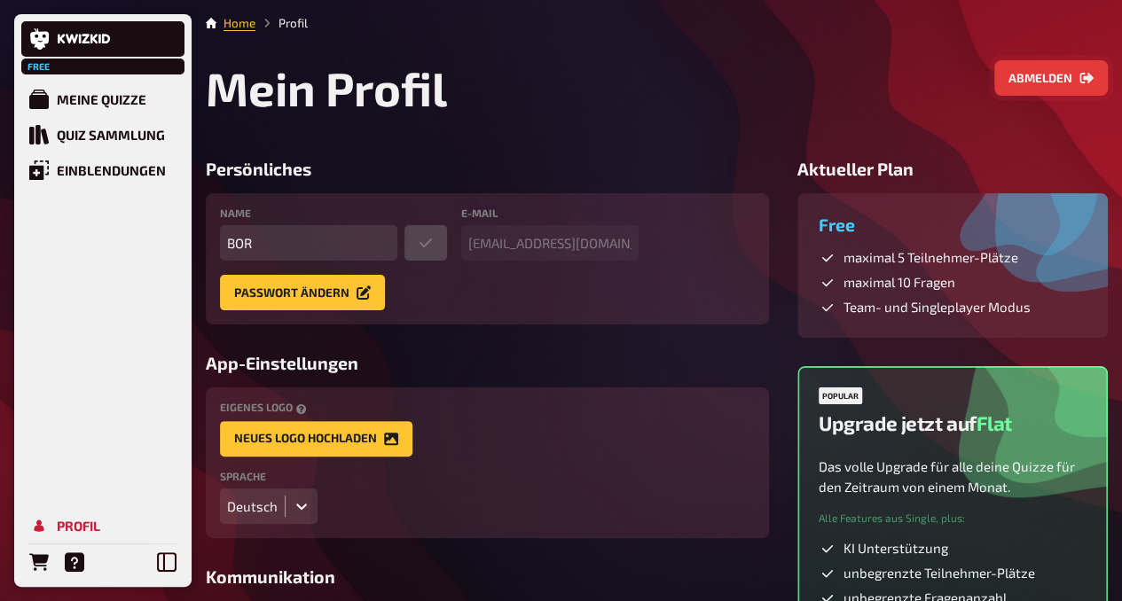
click at [1040, 67] on button "Abmelden" at bounding box center [1051, 77] width 114 height 35
